Goal: Information Seeking & Learning: Learn about a topic

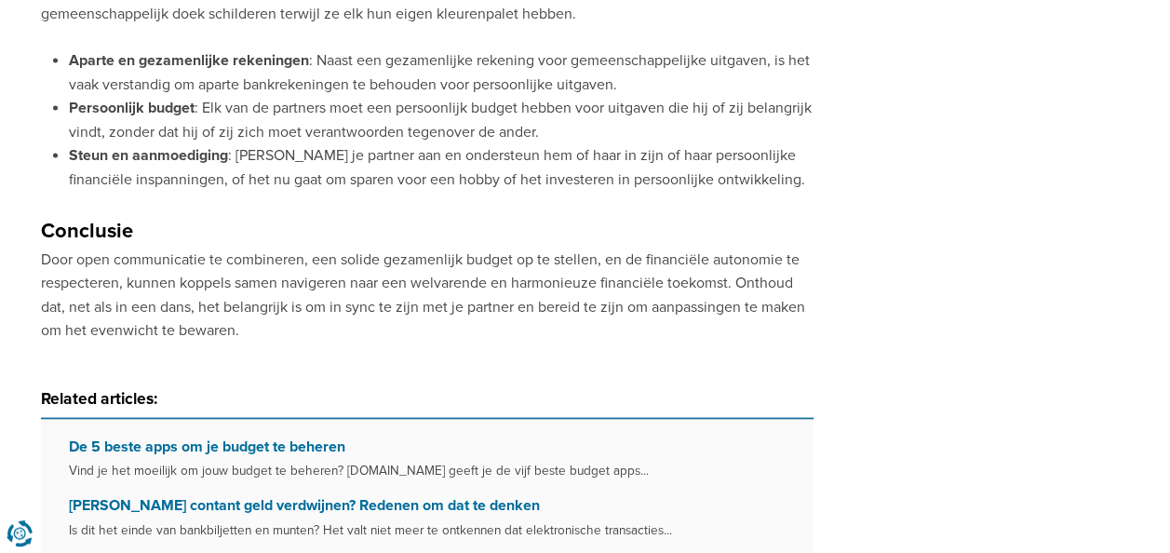
scroll to position [1676, 0]
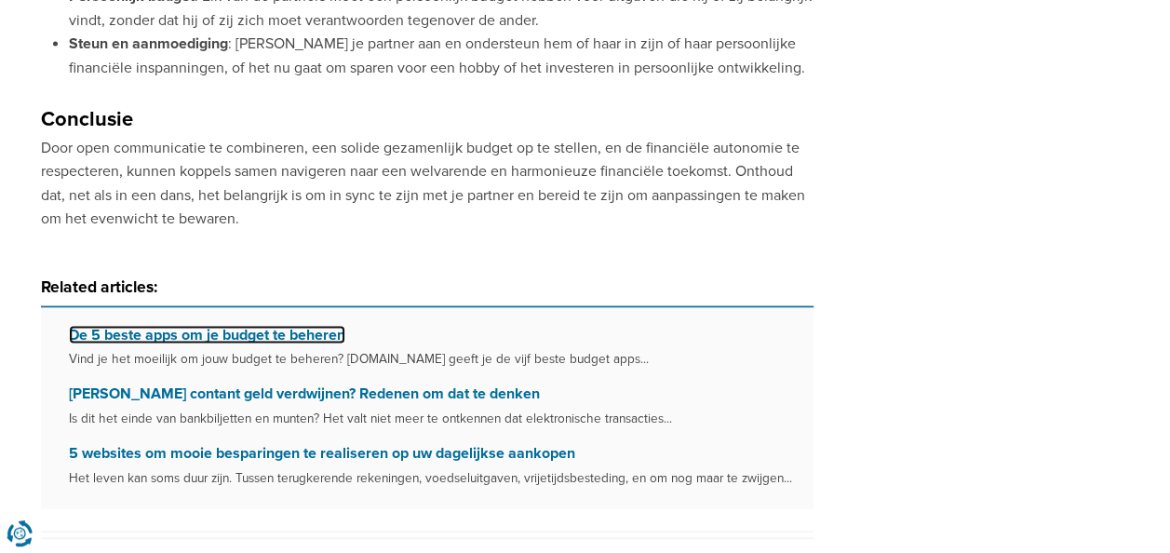
click at [206, 330] on link "De 5 beste apps om je budget te beheren" at bounding box center [207, 334] width 276 height 19
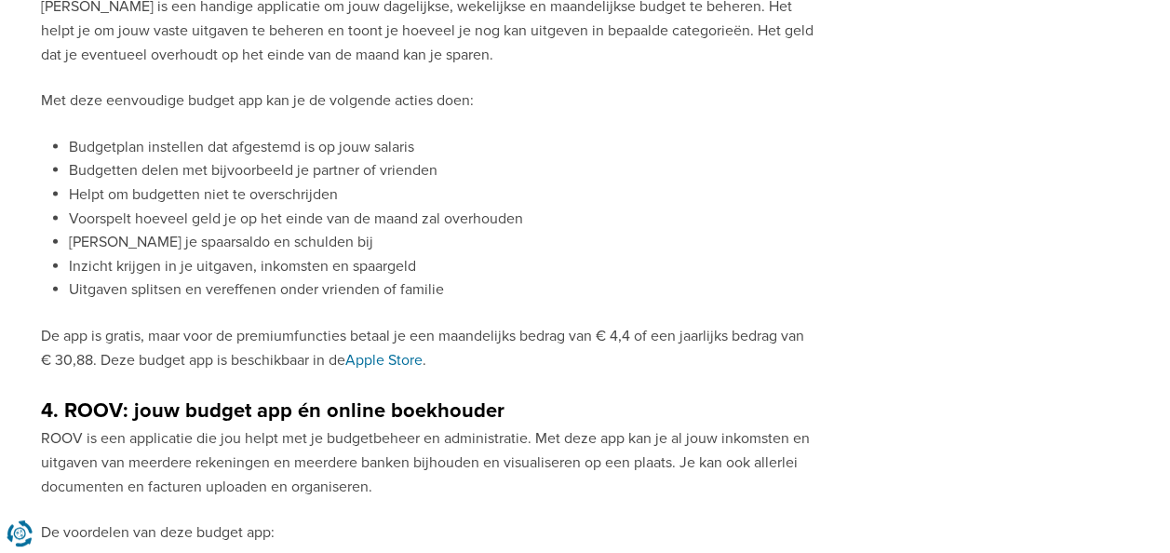
scroll to position [2048, 0]
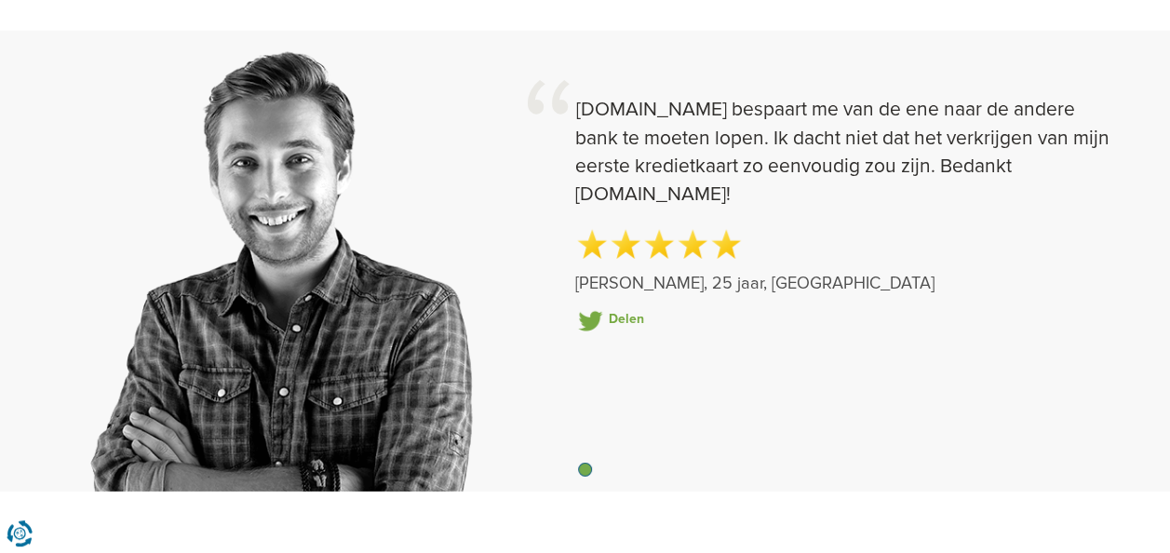
scroll to position [2513, 0]
